Goal: Information Seeking & Learning: Learn about a topic

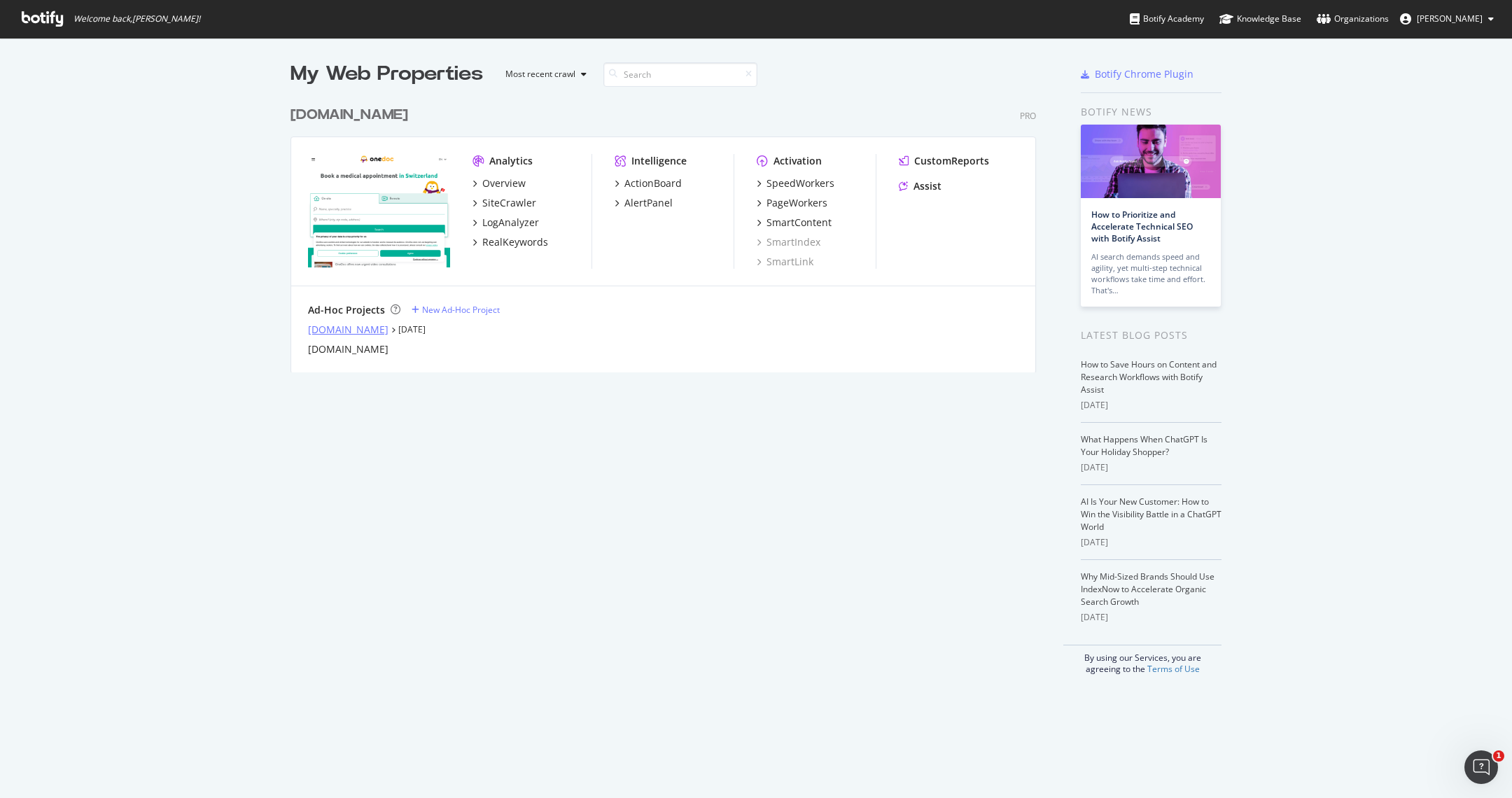
click at [341, 330] on div "info.onedoc.ch" at bounding box center [349, 330] width 81 height 14
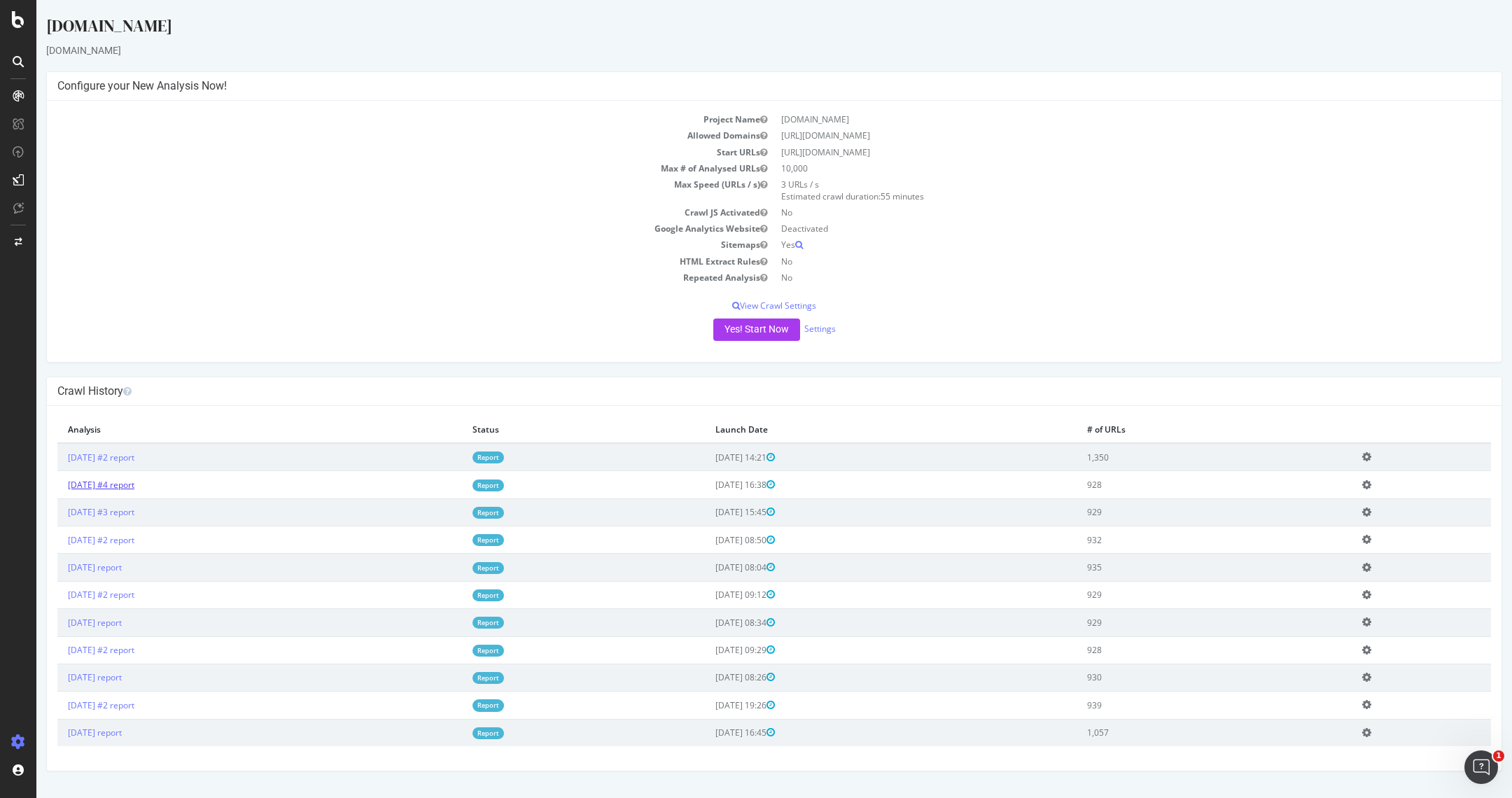
click at [131, 485] on link "2025 Sep. 2nd #4 report" at bounding box center [101, 485] width 67 height 12
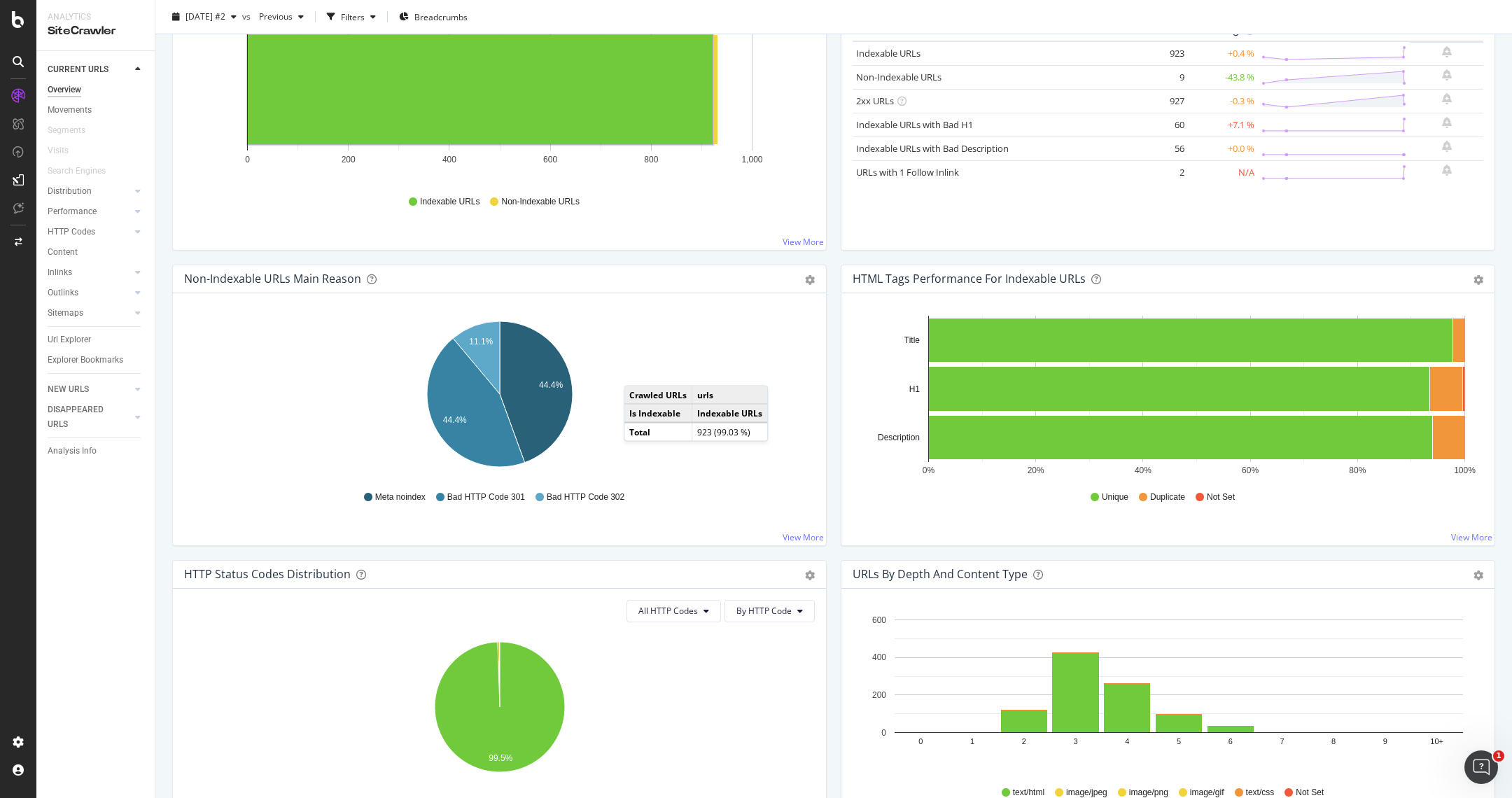
scroll to position [204, 0]
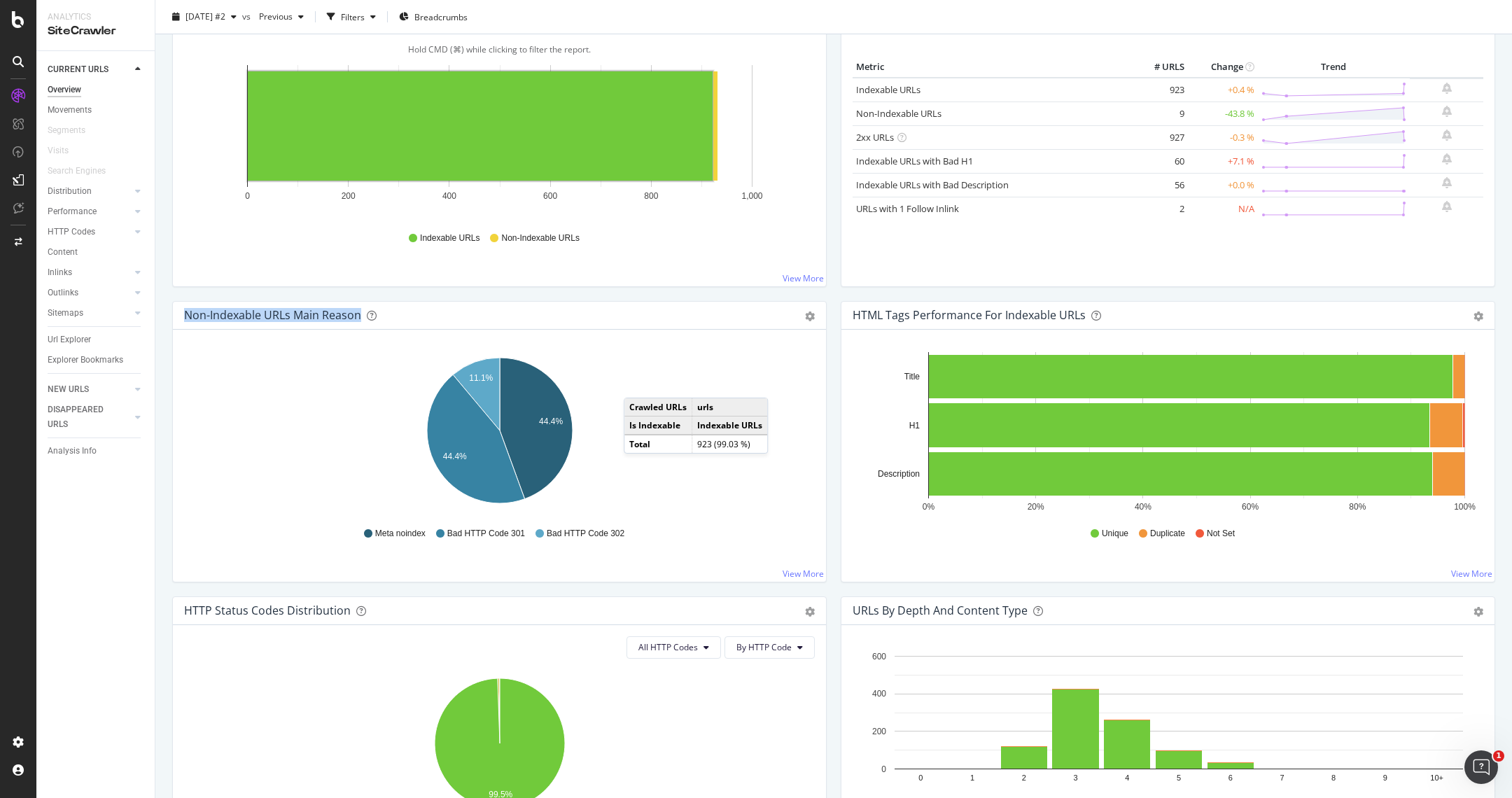
drag, startPoint x: 185, startPoint y: 311, endPoint x: 361, endPoint y: 317, distance: 176.1
click at [361, 317] on div "Non-Indexable URLs Main Reason" at bounding box center [484, 315] width 600 height 14
drag, startPoint x: 523, startPoint y: 533, endPoint x: 512, endPoint y: 535, distance: 11.2
click at [512, 536] on span "Bad HTTP Code 301" at bounding box center [486, 534] width 78 height 12
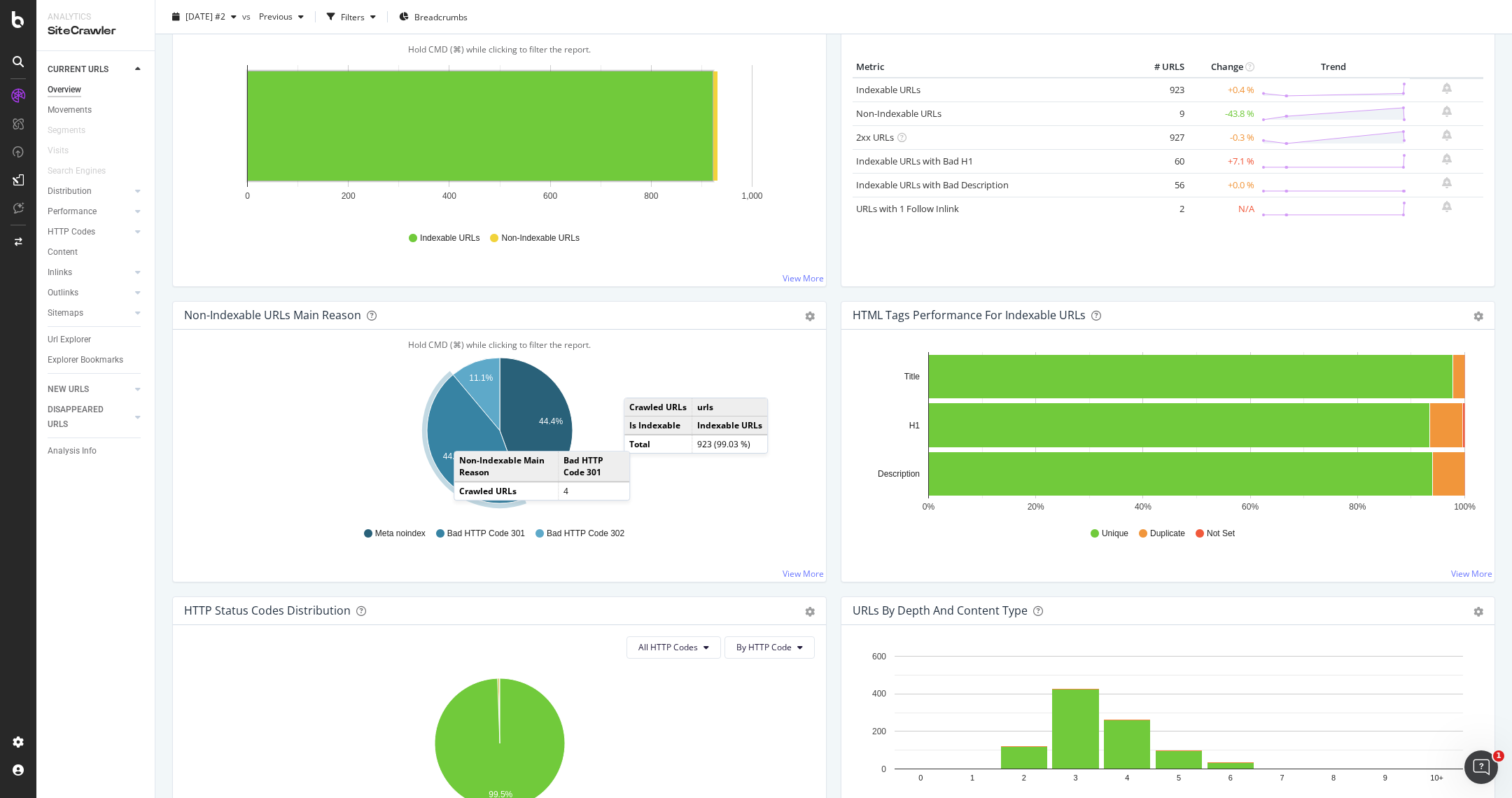
click at [467, 436] on icon "A chart." at bounding box center [476, 439] width 98 height 129
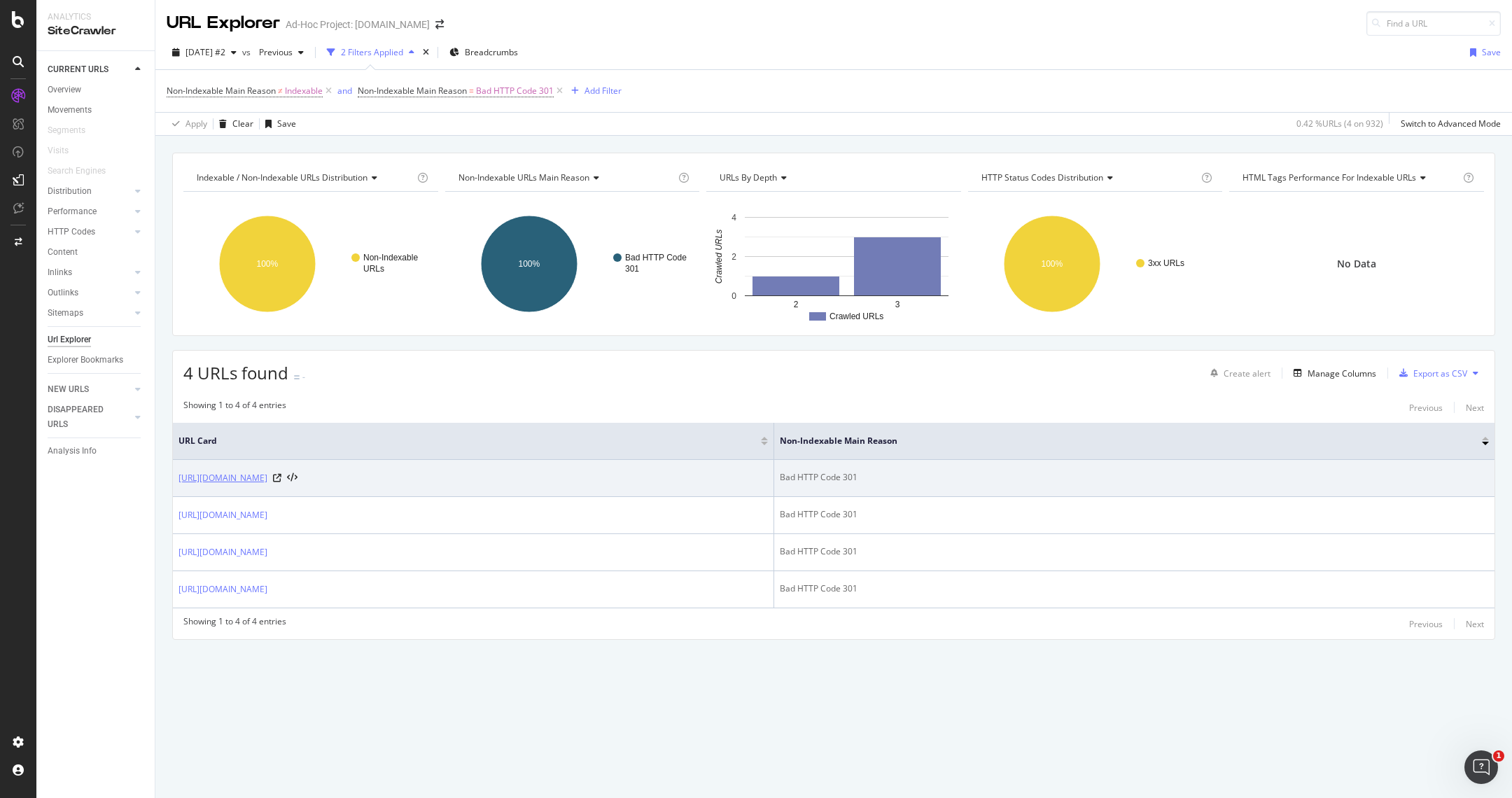
click at [257, 475] on link "[URL][DOMAIN_NAME]" at bounding box center [223, 478] width 89 height 14
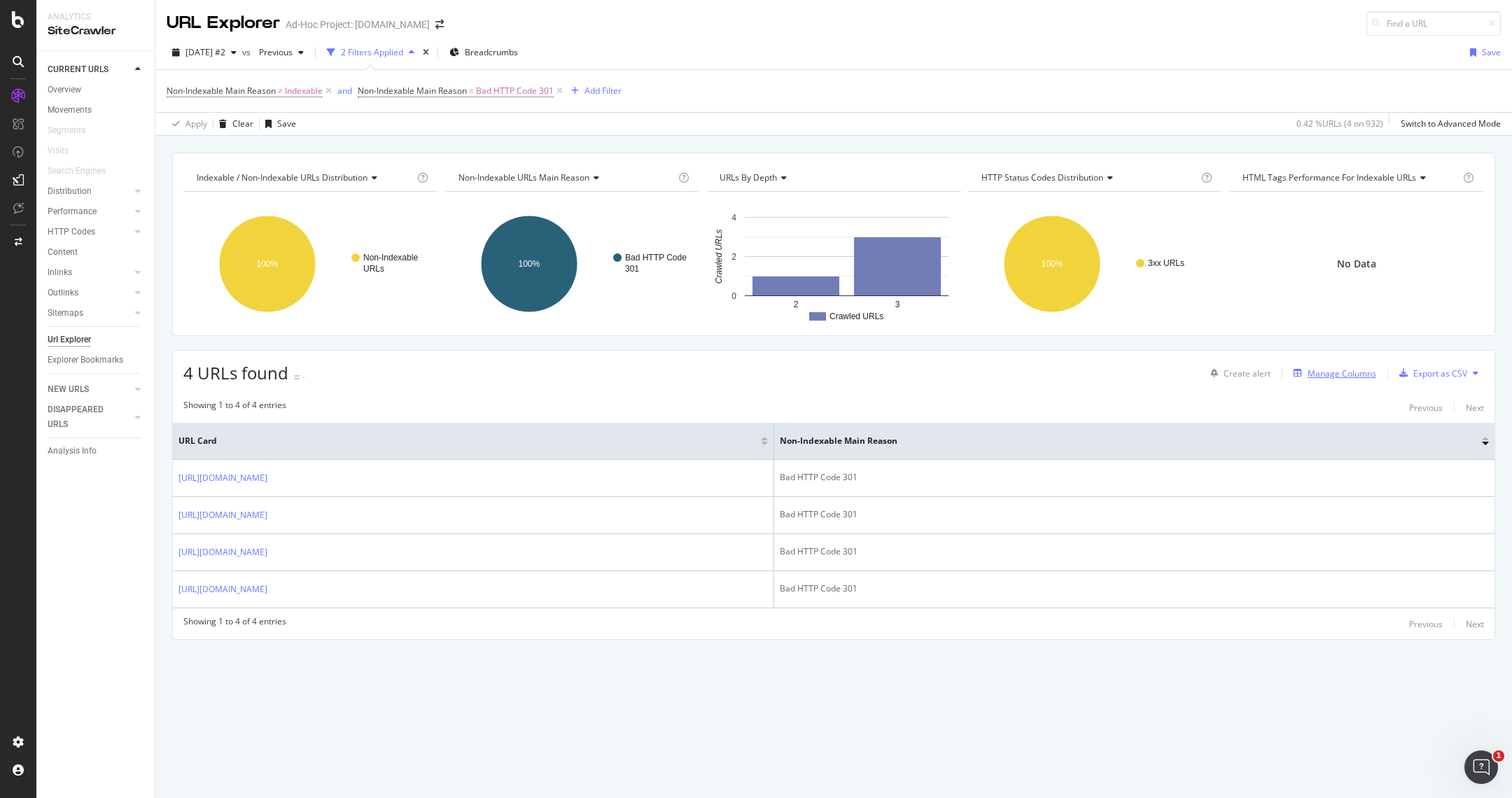
click at [1344, 370] on div "Manage Columns" at bounding box center [1342, 373] width 69 height 12
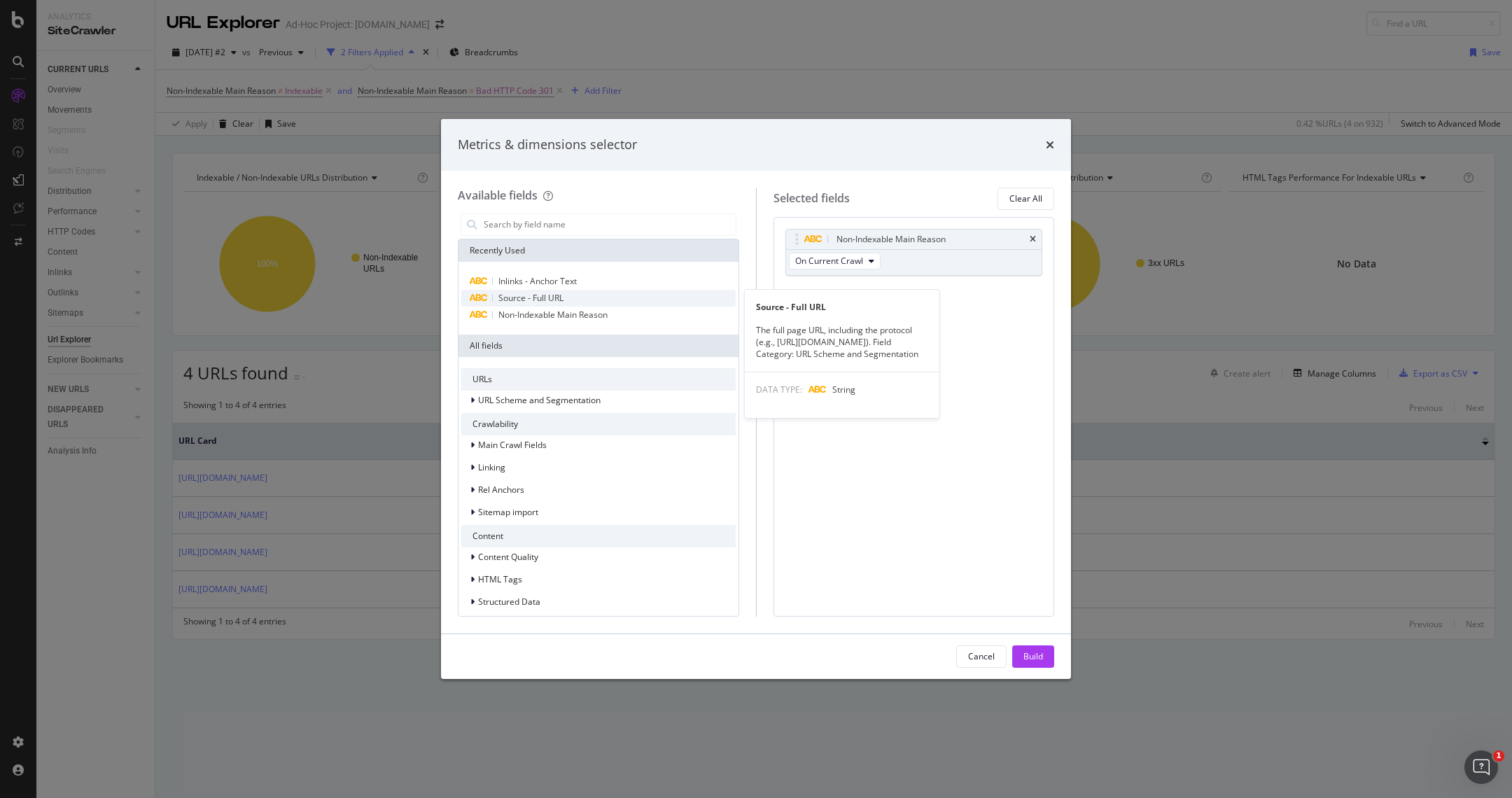
click at [517, 298] on span "Source - Full URL" at bounding box center [531, 297] width 65 height 12
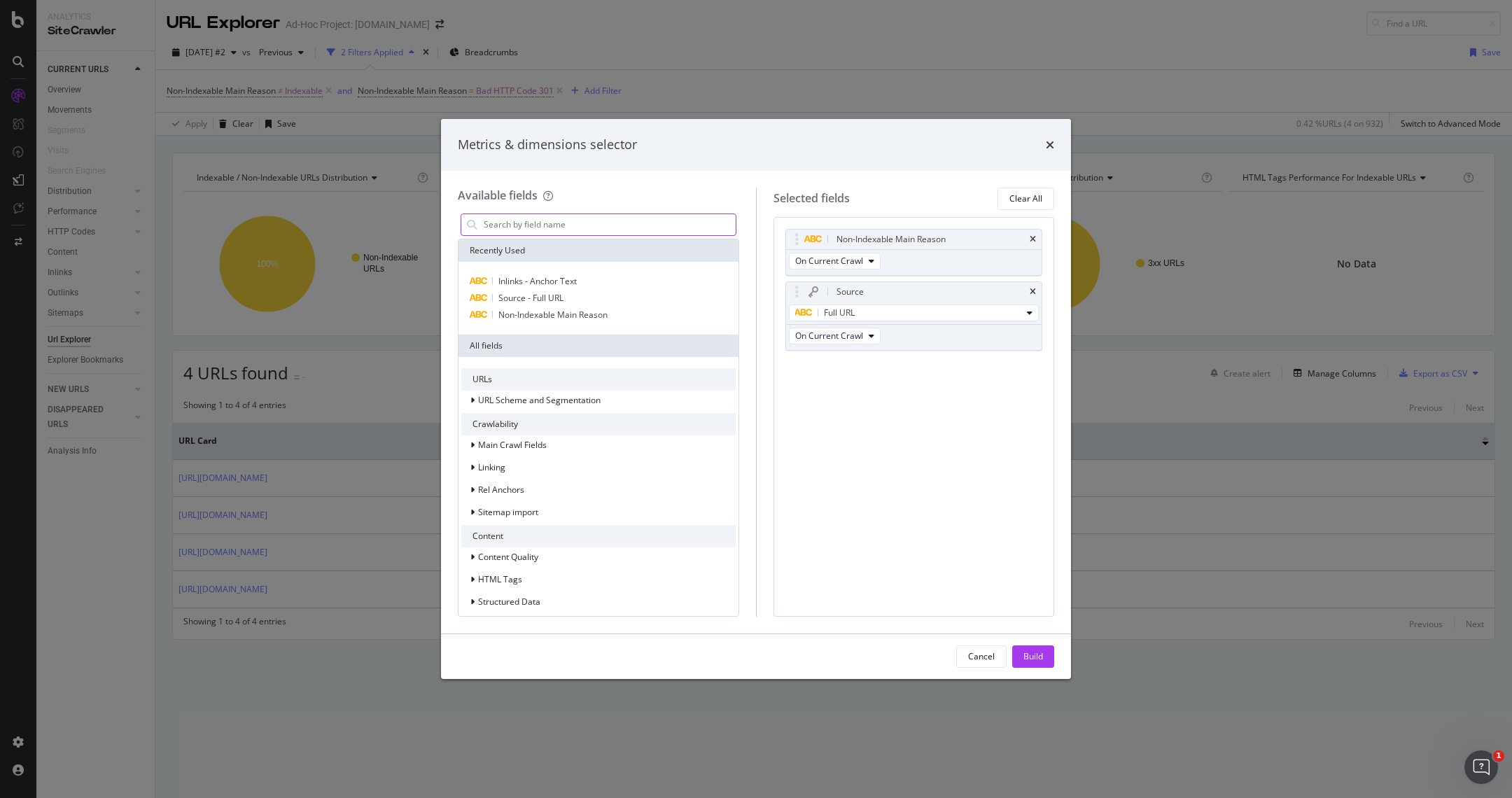
click at [584, 221] on input "modal" at bounding box center [609, 224] width 253 height 21
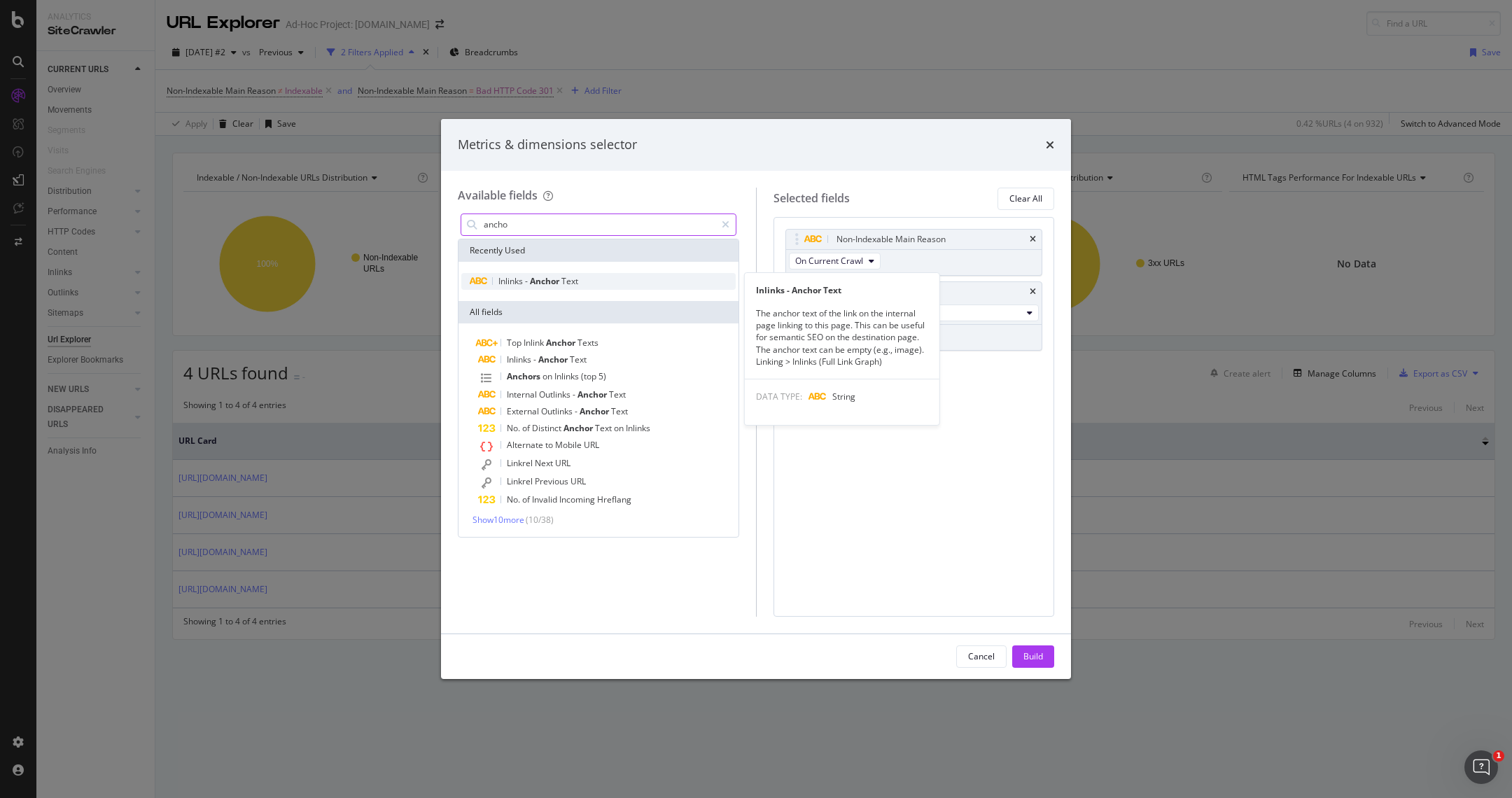
type input "ancho"
click at [563, 281] on span "Text" at bounding box center [569, 281] width 17 height 12
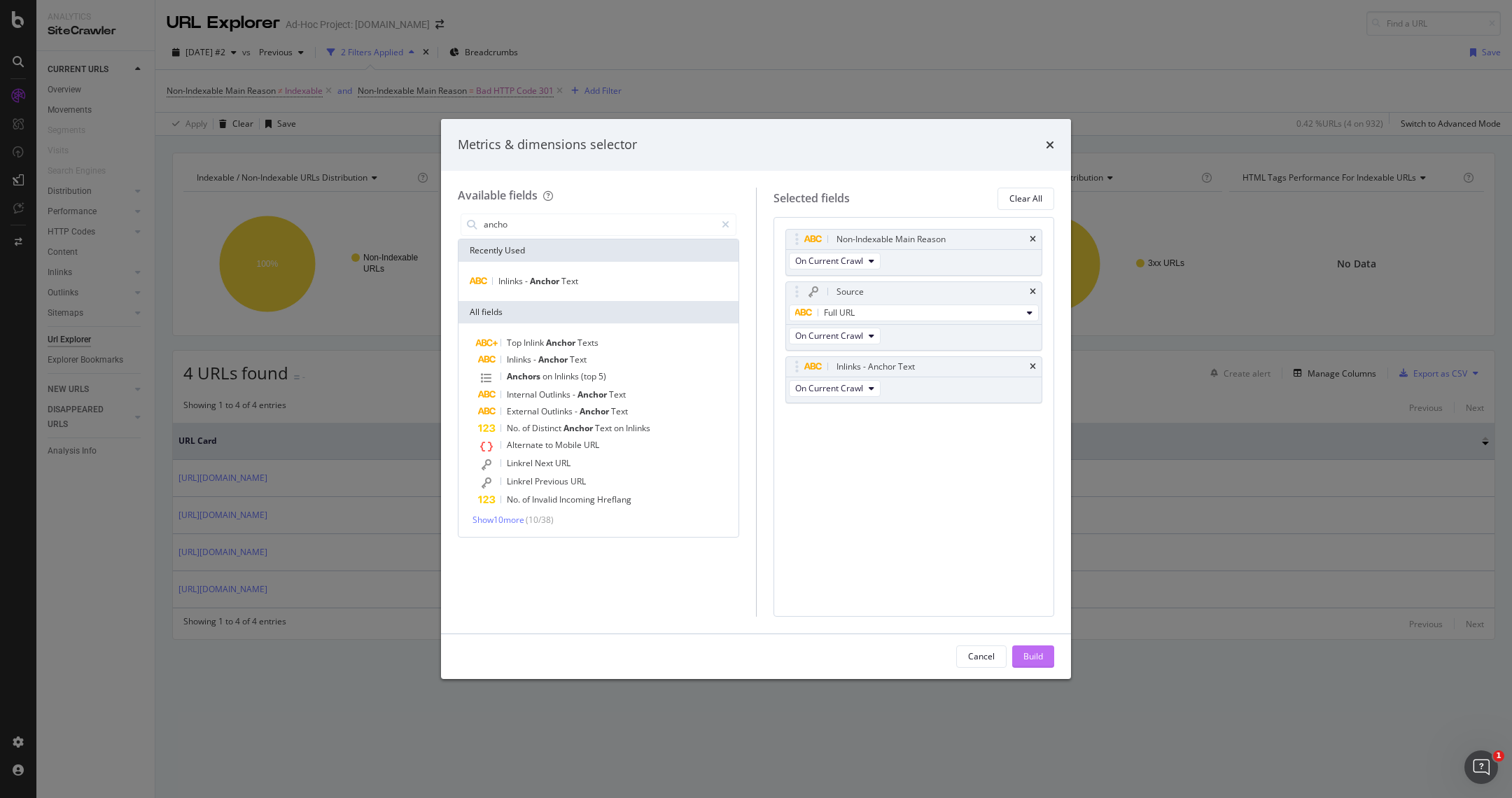
click at [1034, 662] on div "Build" at bounding box center [1034, 657] width 20 height 12
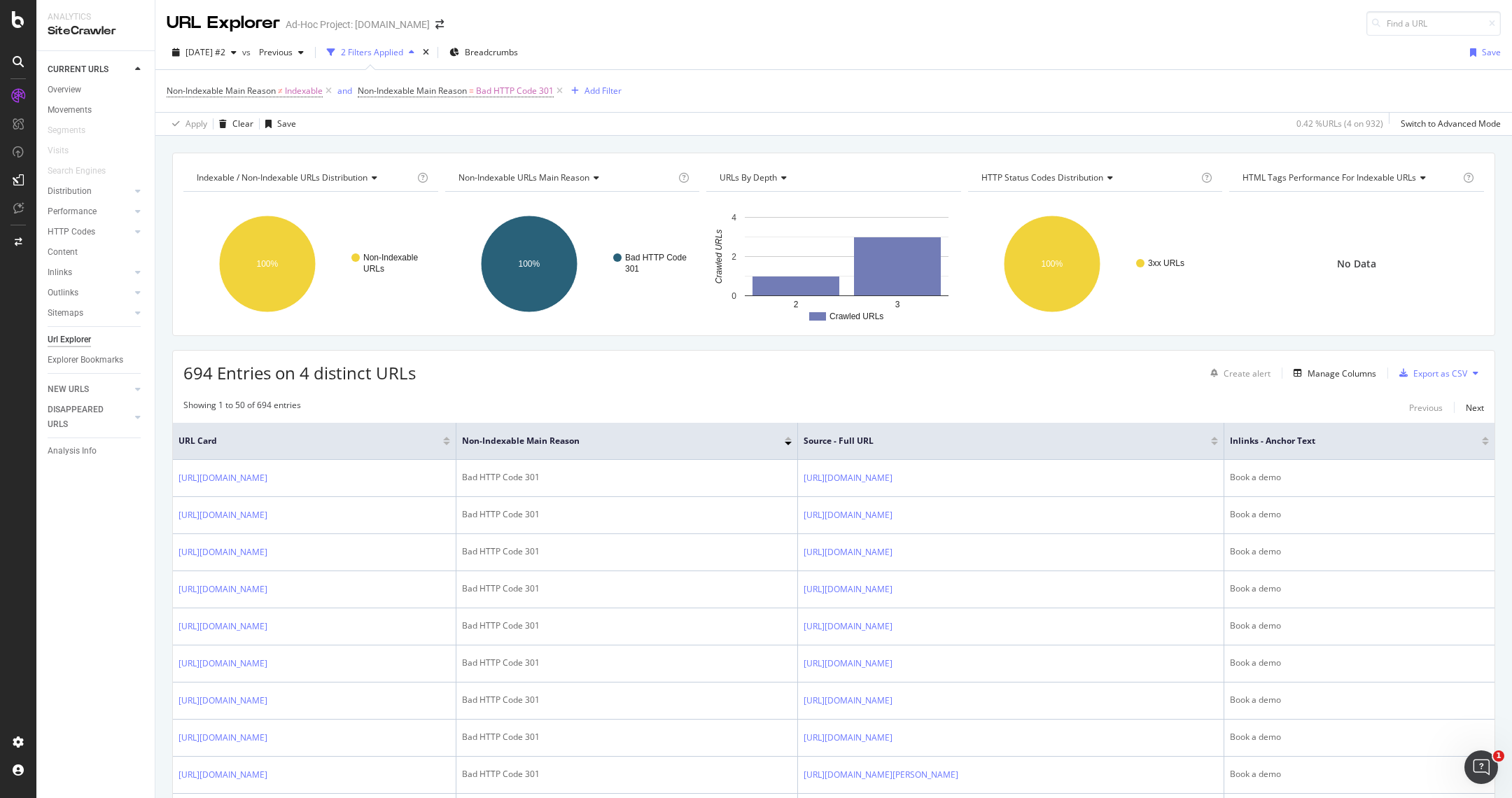
click at [268, 406] on div "Showing 1 to 50 of 694 entries" at bounding box center [243, 407] width 118 height 17
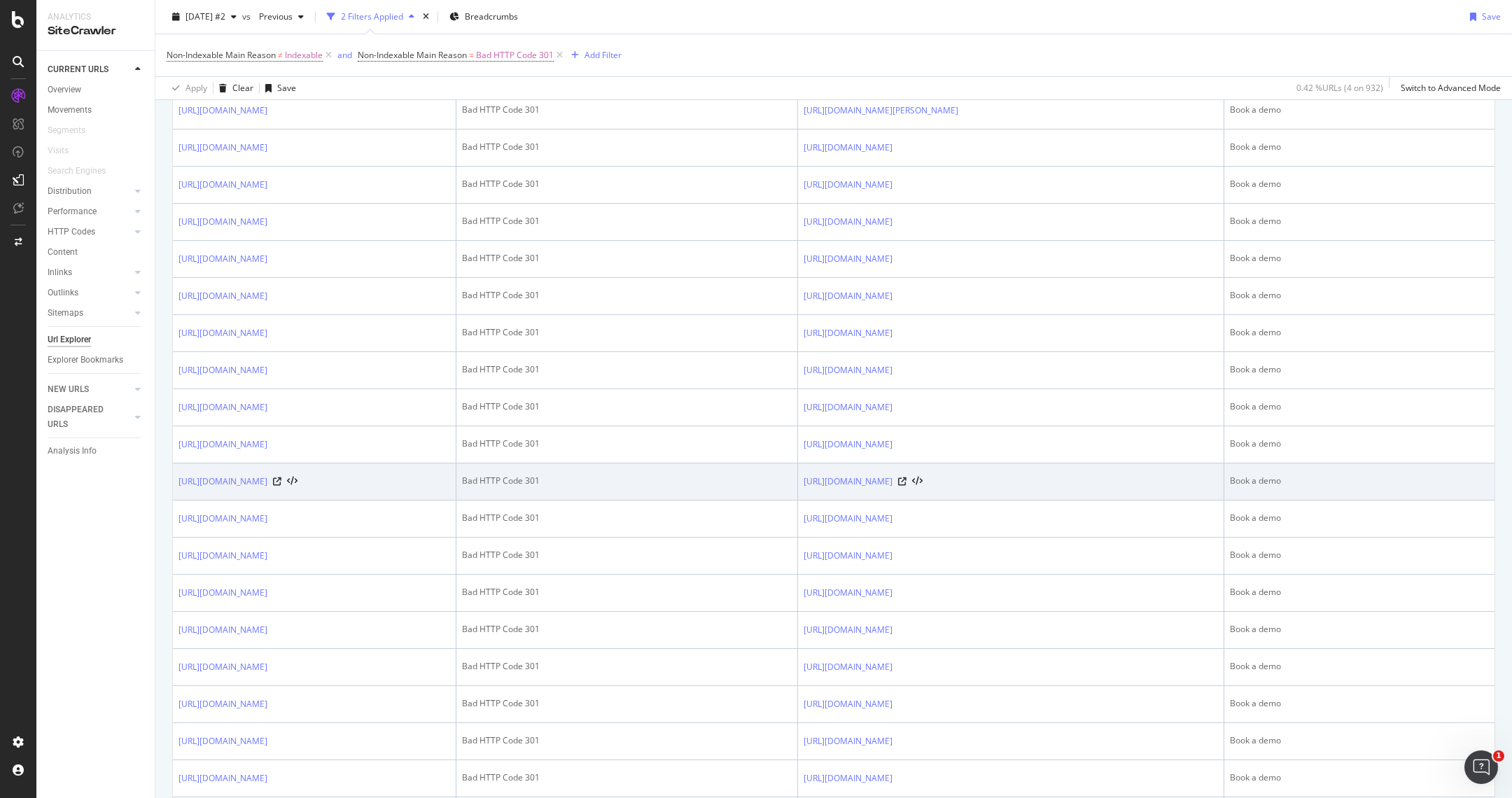
scroll to position [700, 0]
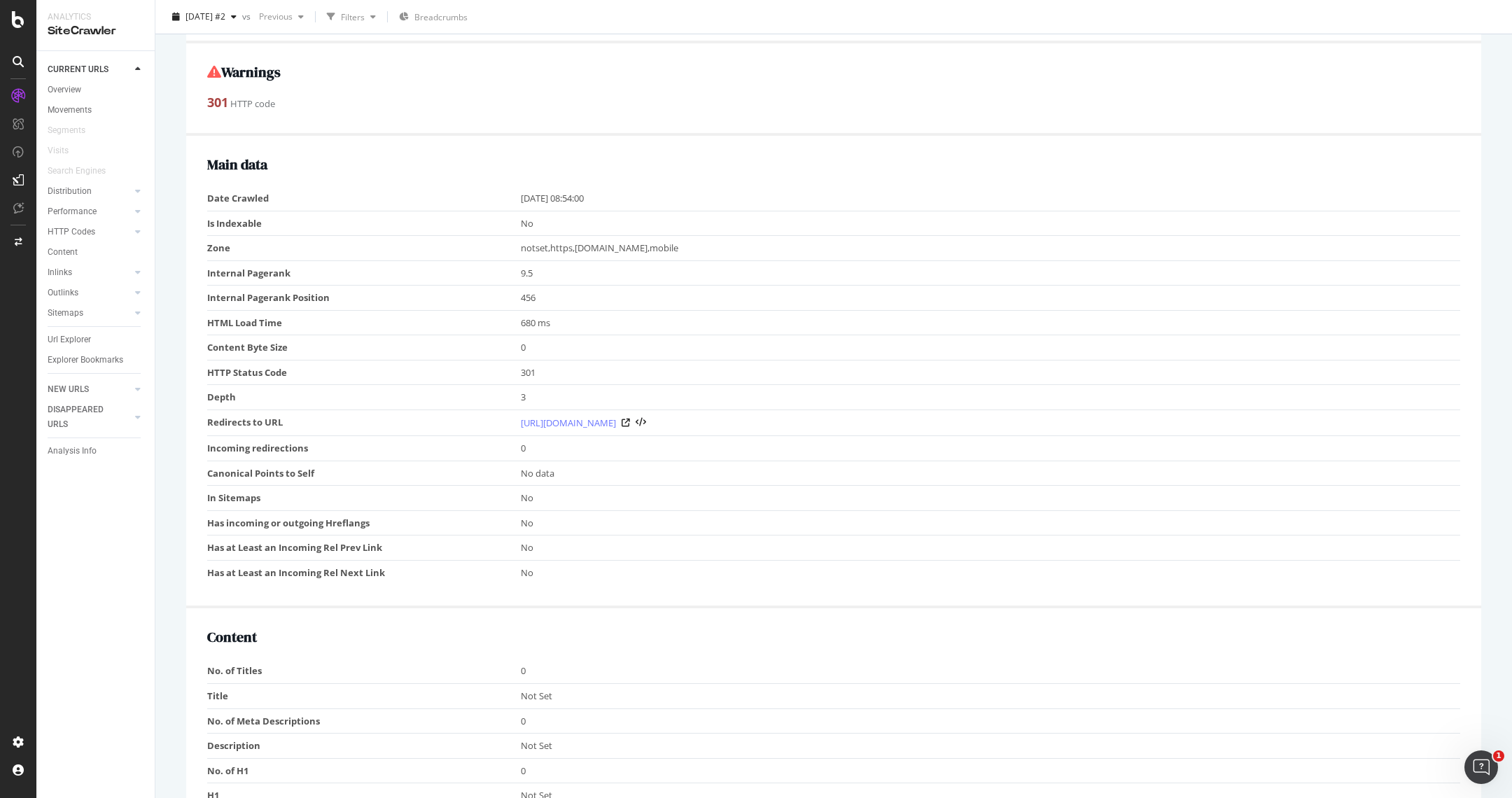
scroll to position [259, 0]
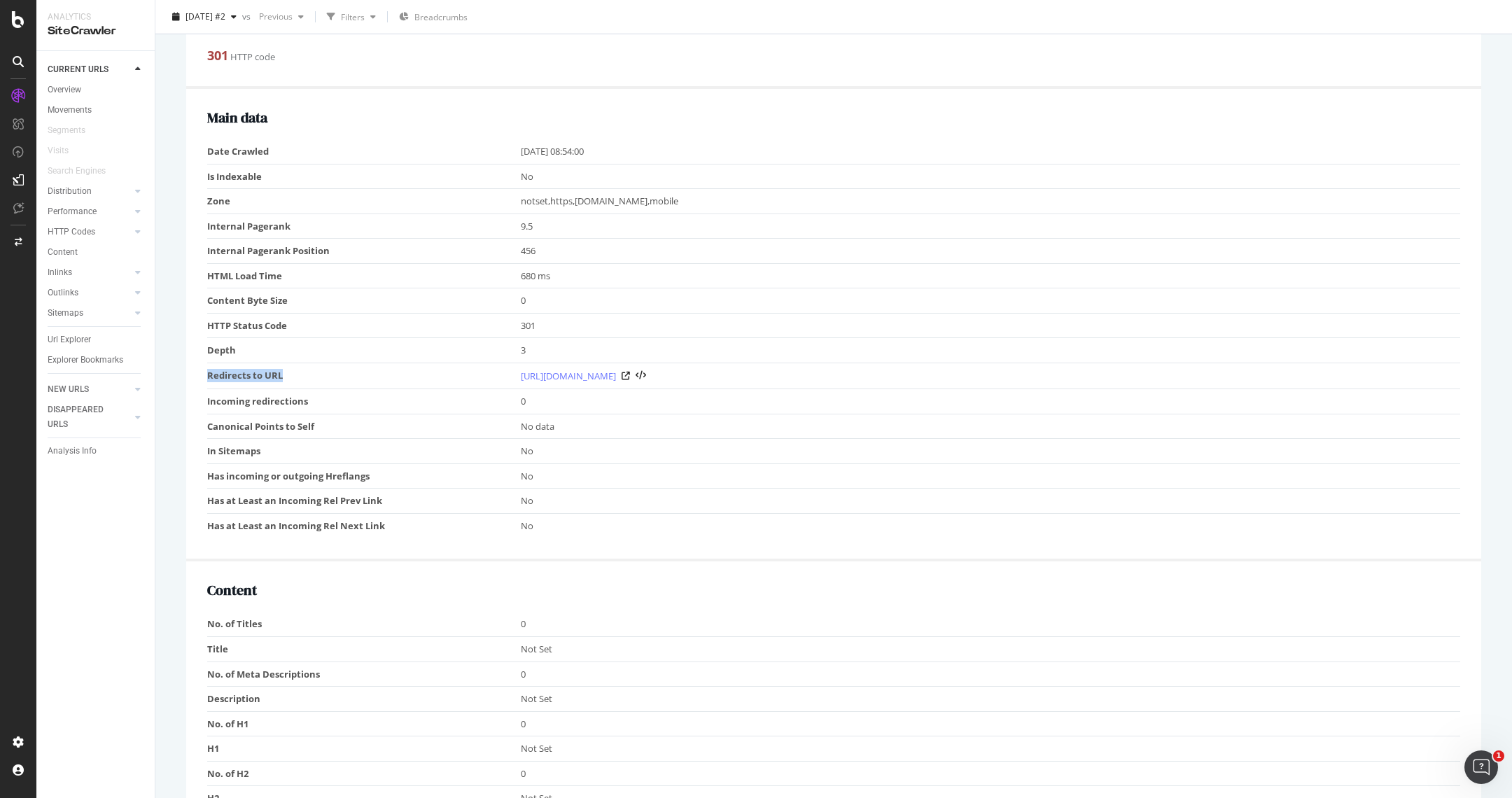
drag, startPoint x: 295, startPoint y: 353, endPoint x: 208, endPoint y: 350, distance: 87.1
click at [208, 363] on td "Redirects to URL" at bounding box center [364, 376] width 314 height 26
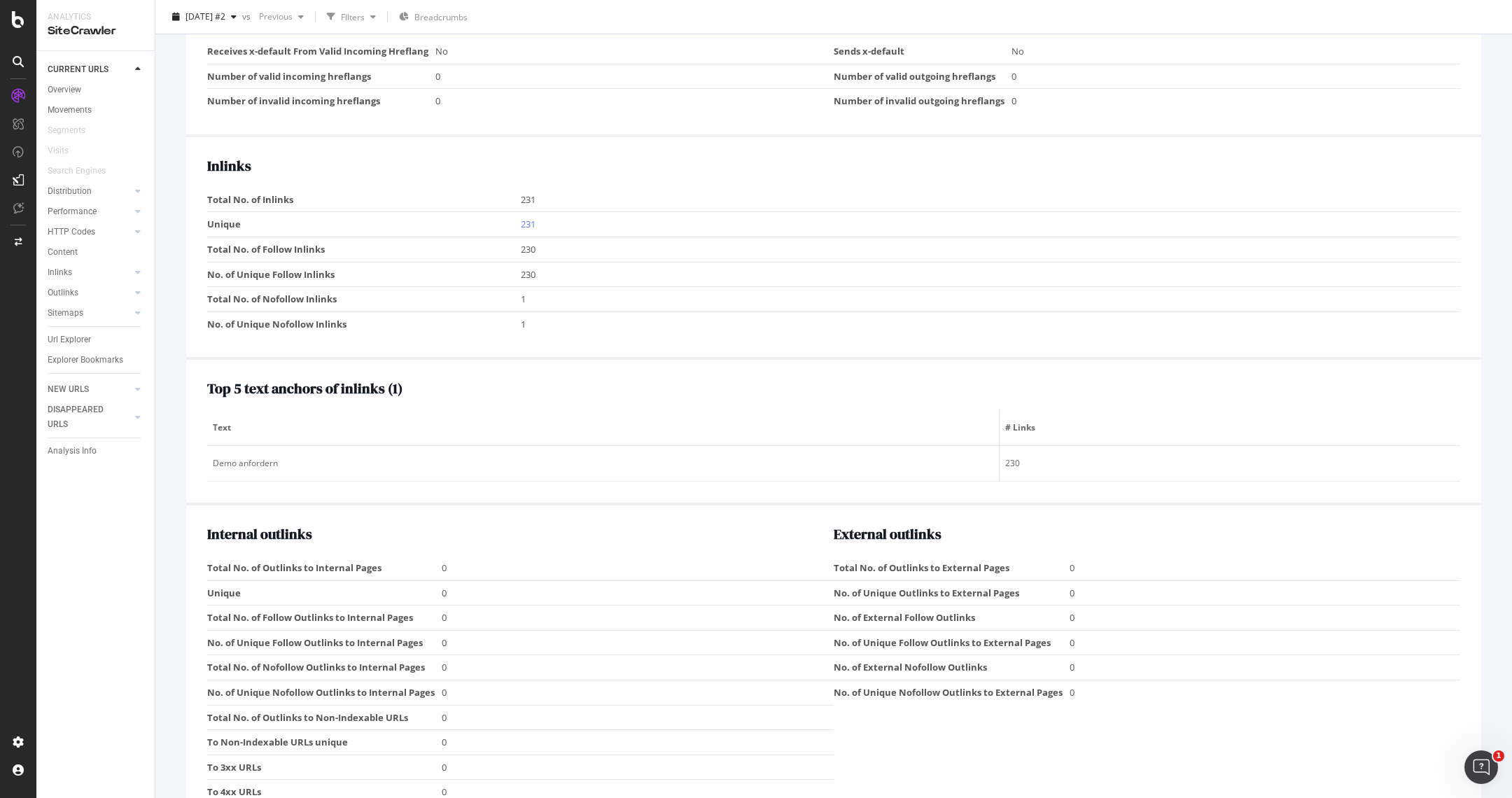
scroll to position [1235, 0]
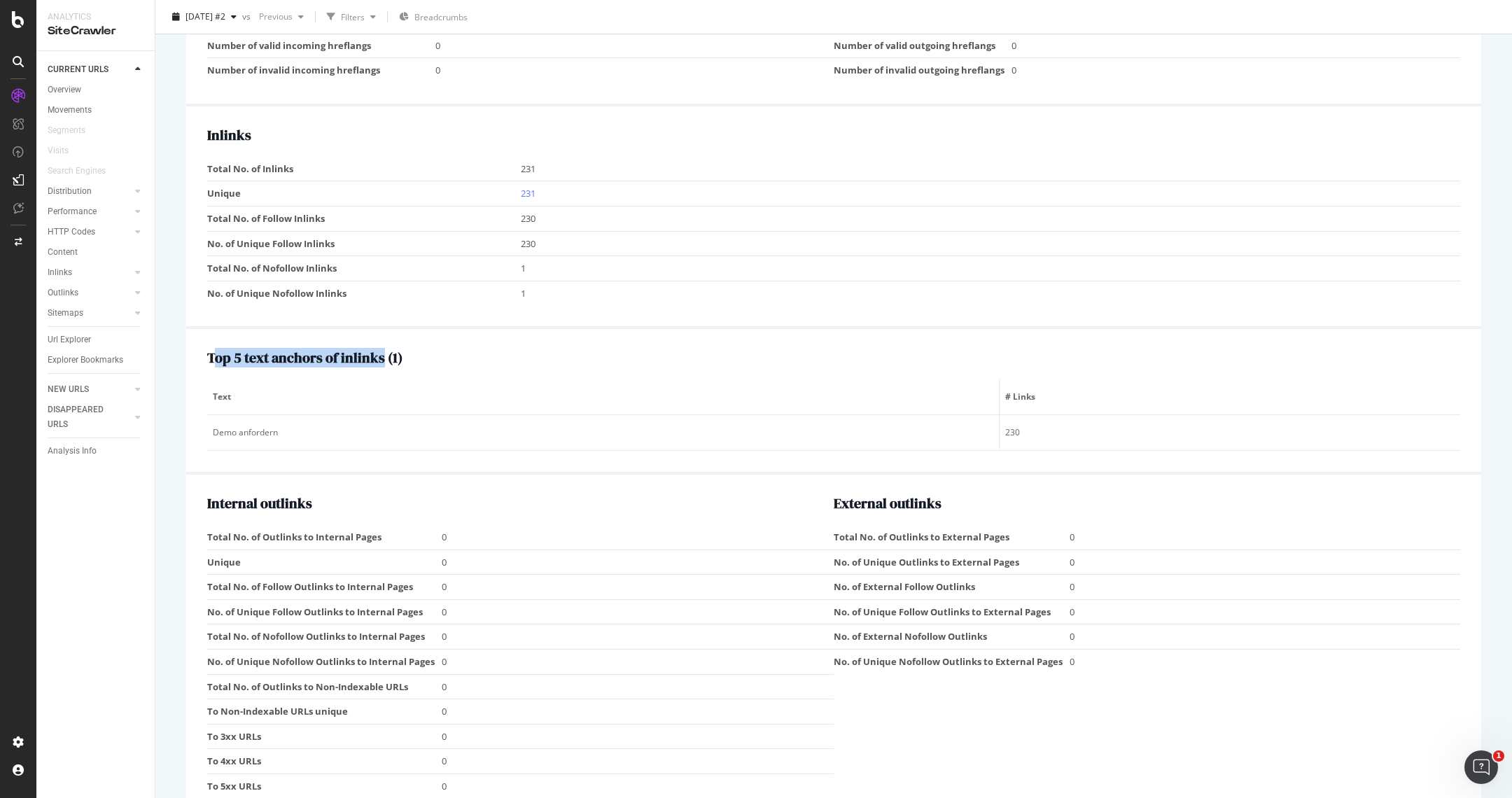
drag, startPoint x: 211, startPoint y: 324, endPoint x: 380, endPoint y: 326, distance: 169.0
click at [380, 350] on h2 "Top 5 text anchors of inlinks ( 1 )" at bounding box center [834, 358] width 1254 height 16
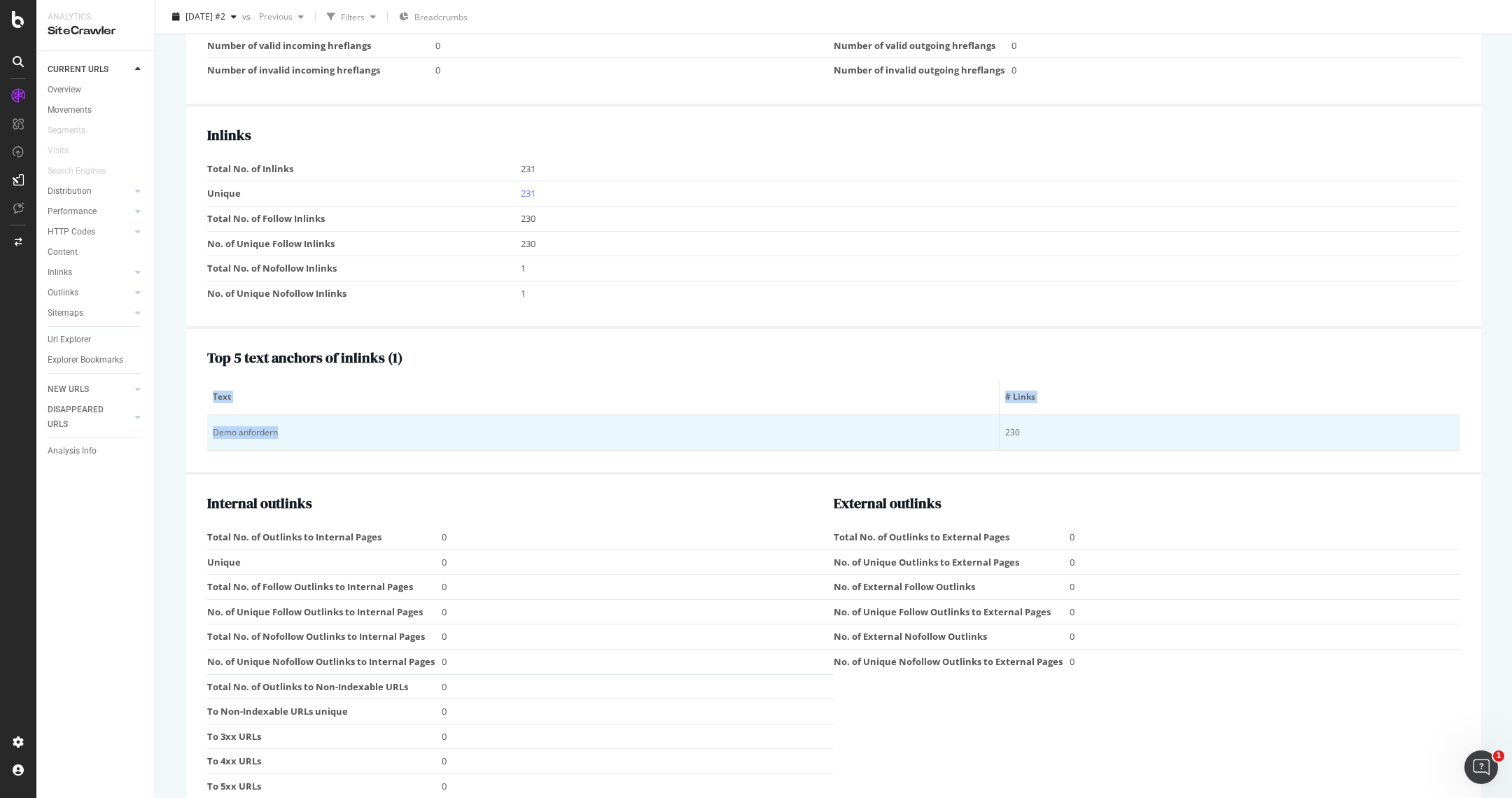
drag, startPoint x: 204, startPoint y: 404, endPoint x: 279, endPoint y: 404, distance: 75.0
click at [279, 404] on div "Top 5 text anchors of inlinks ( 1 ) Text # Links Demo anfordern 230" at bounding box center [834, 401] width 1295 height 145
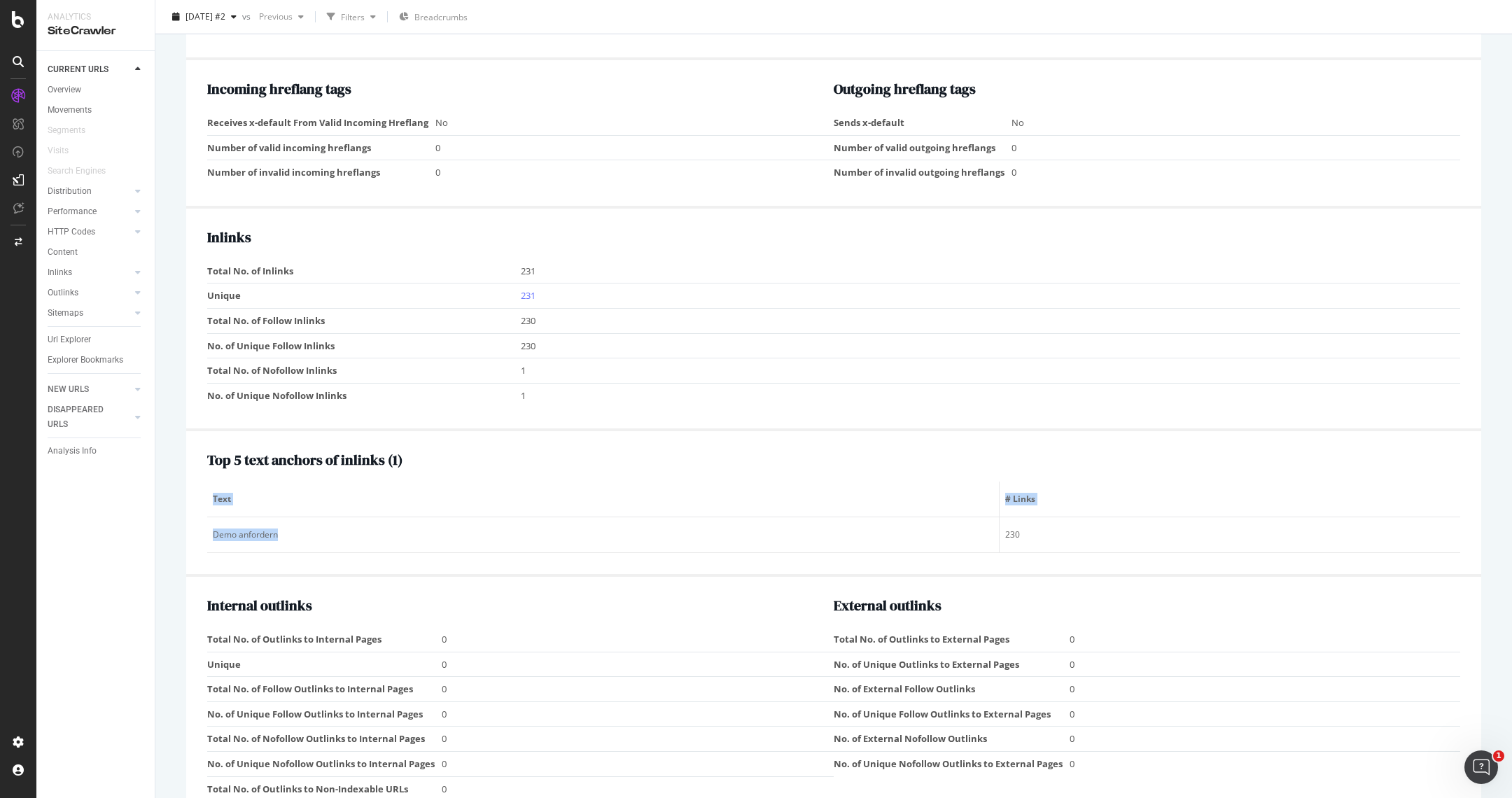
scroll to position [1132, 0]
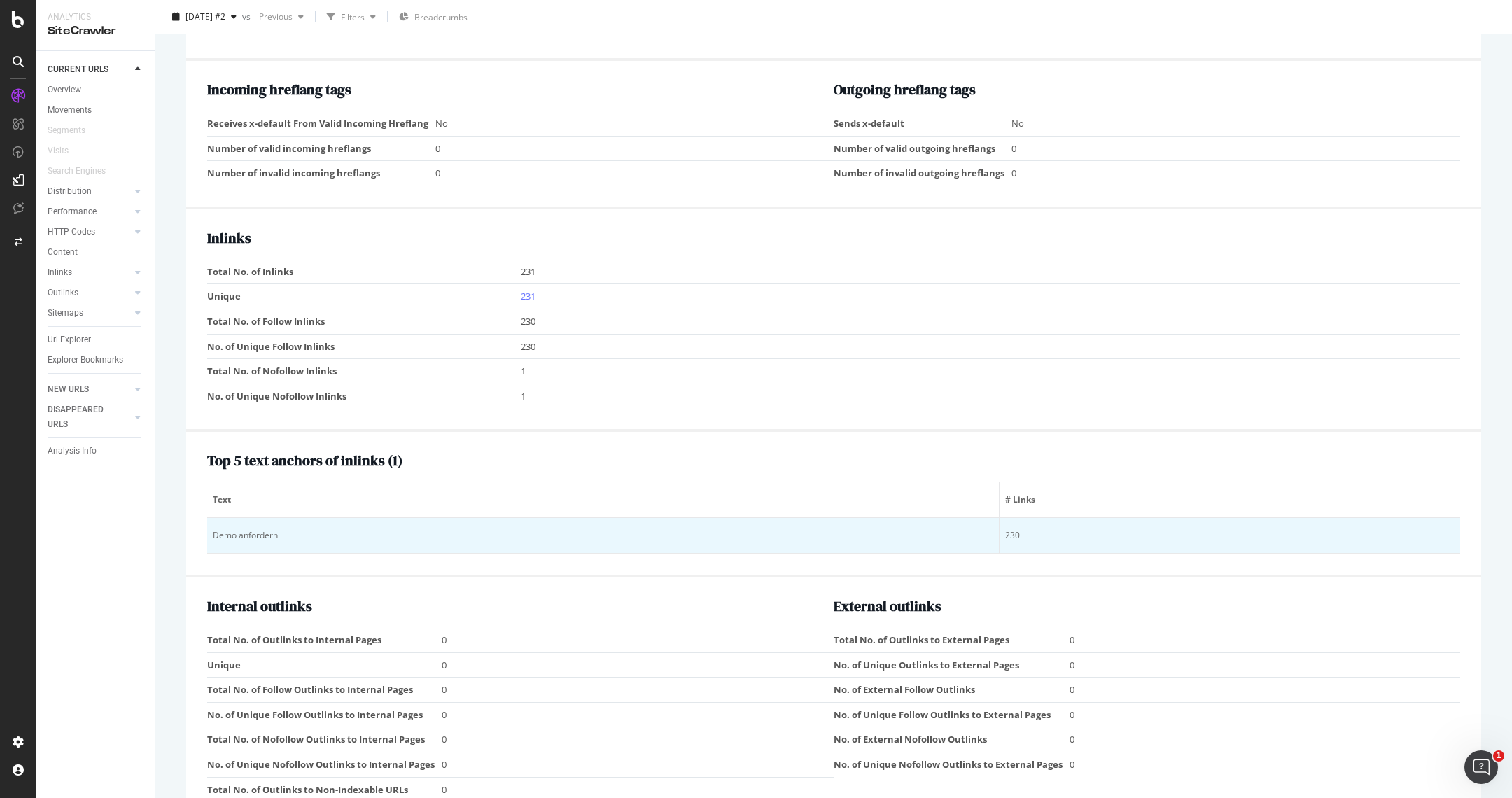
click at [1011, 529] on div "230" at bounding box center [1230, 535] width 450 height 13
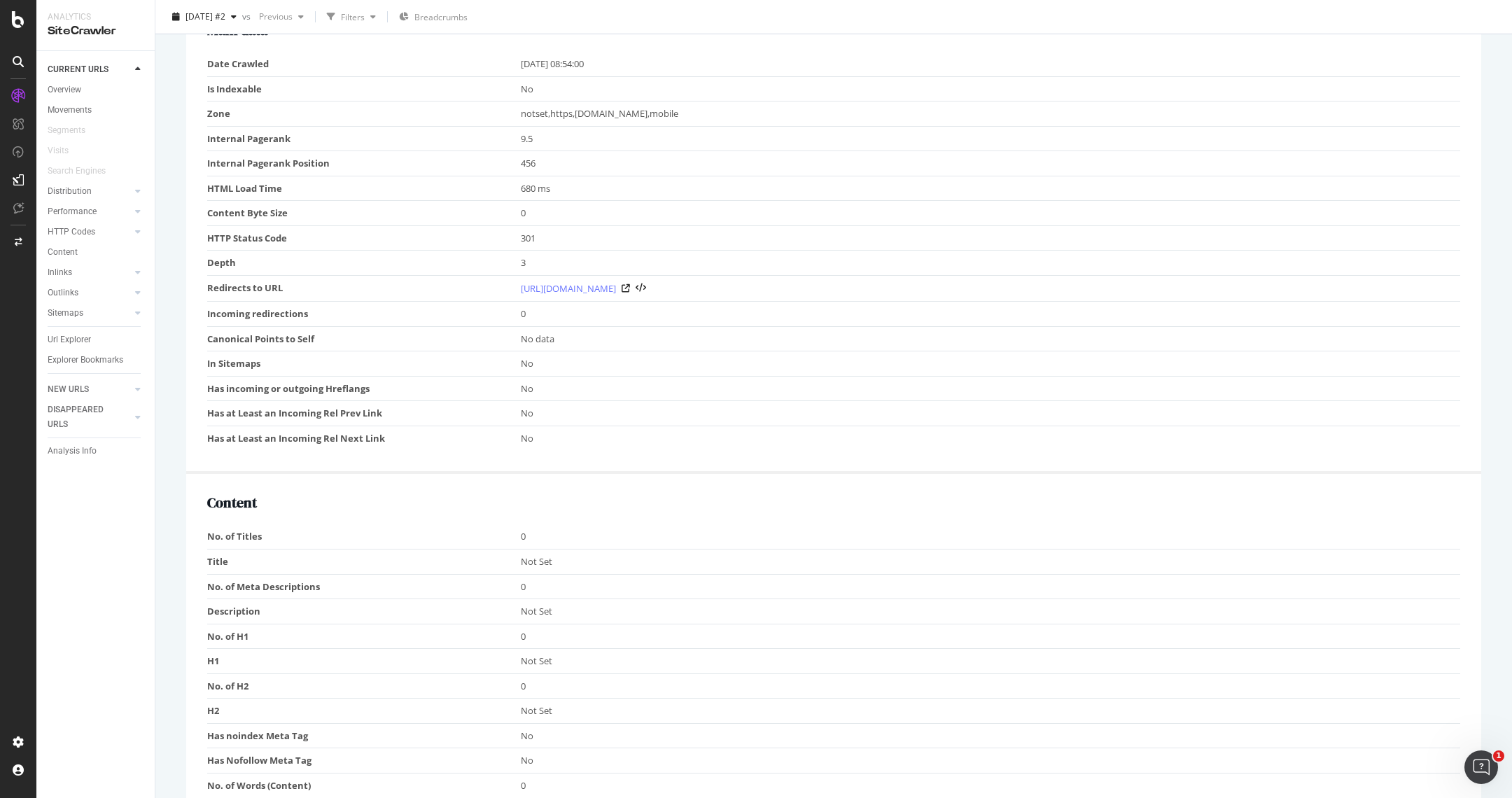
scroll to position [0, 0]
